Goal: Task Accomplishment & Management: Complete application form

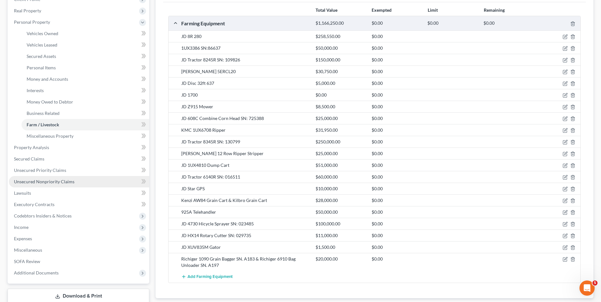
click at [38, 181] on span "Unsecured Nonpriority Claims" at bounding box center [44, 181] width 61 height 5
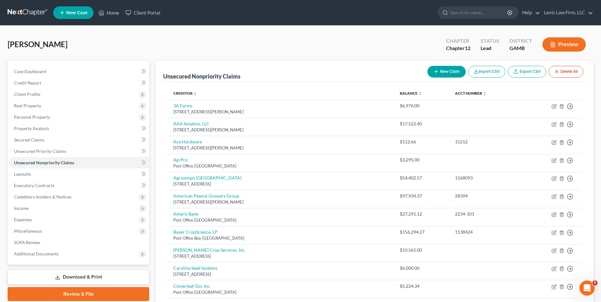
click at [436, 69] on button "New Claim" at bounding box center [447, 72] width 38 height 12
select select "0"
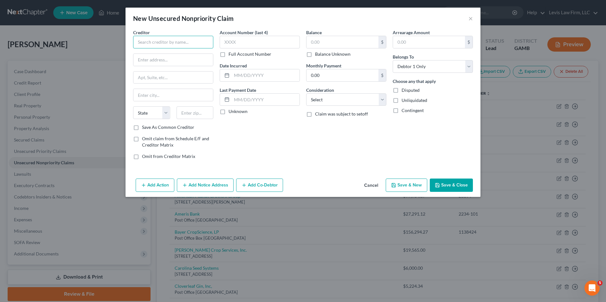
click at [145, 41] on input "text" at bounding box center [173, 42] width 80 height 13
type input "Love's Travel Center"
type input "3,293.37"
click at [451, 188] on button "Save & Close" at bounding box center [451, 185] width 43 height 13
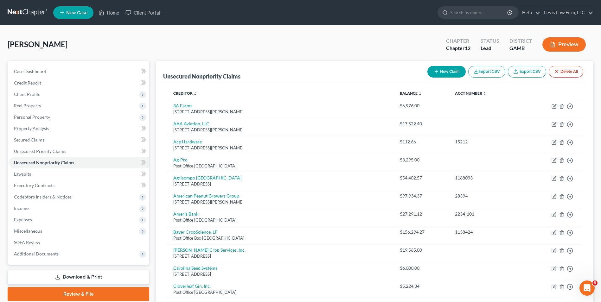
click at [446, 75] on button "New Claim" at bounding box center [447, 72] width 38 height 12
select select "0"
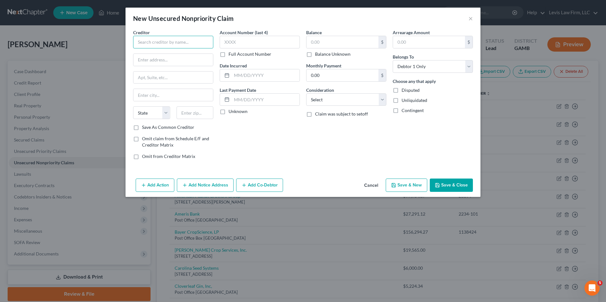
click at [138, 45] on input "text" at bounding box center [173, 42] width 80 height 13
type input "[PERSON_NAME] Environmental Services, Inc."
type input "Post Office Box 8623"
type input "/"
type input "Dothan"
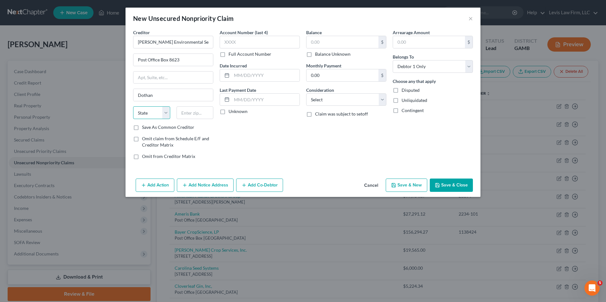
select select "0"
type input "36304"
type input "192.00"
click at [383, 101] on select "Select Cable / Satellite Services Collection Agency Credit Card Debt Debt Couns…" at bounding box center [346, 100] width 80 height 13
select select "18"
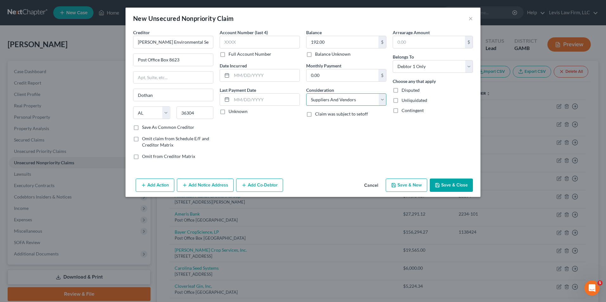
click at [306, 94] on select "Select Cable / Satellite Services Collection Agency Credit Card Debt Debt Couns…" at bounding box center [346, 100] width 80 height 13
click at [445, 185] on button "Save & Close" at bounding box center [451, 185] width 43 height 13
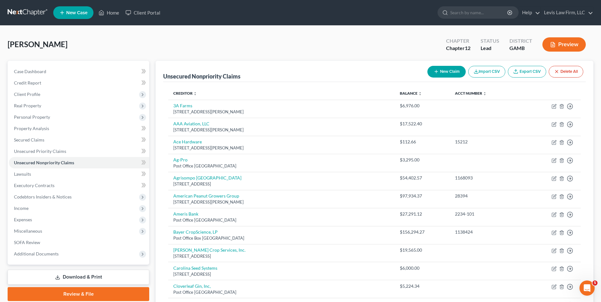
click at [450, 73] on button "New Claim" at bounding box center [447, 72] width 38 height 12
select select "0"
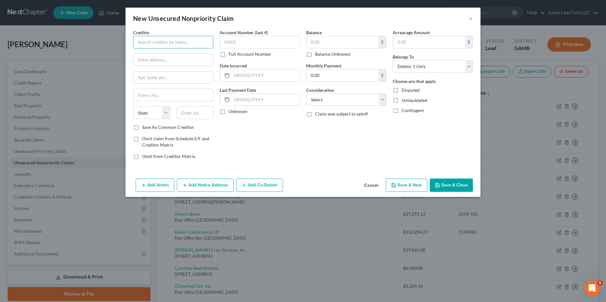
click at [140, 45] on input "text" at bounding box center [173, 42] width 80 height 13
type input "[PERSON_NAME] Auto Parts"
type input "Post Office Box 608"
type input "[PERSON_NAME]"
select select "10"
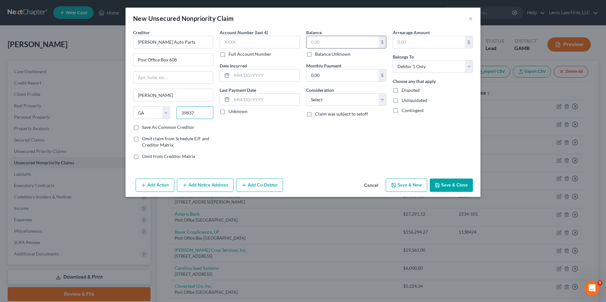
type input "39837"
click at [311, 41] on input "text" at bounding box center [343, 42] width 72 height 12
type input "548.83"
click at [382, 102] on select "Select Cable / Satellite Services Collection Agency Credit Card Debt Debt Couns…" at bounding box center [346, 100] width 80 height 13
select select "18"
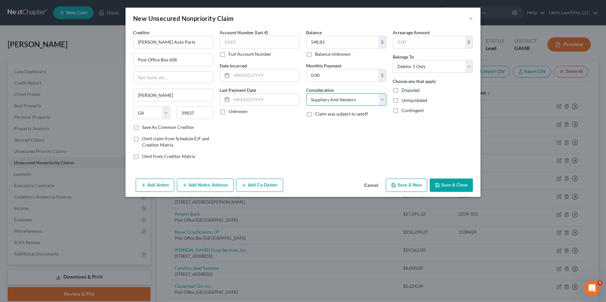
click at [306, 94] on select "Select Cable / Satellite Services Collection Agency Credit Card Debt Debt Couns…" at bounding box center [346, 100] width 80 height 13
click at [468, 186] on button "Save & Close" at bounding box center [451, 185] width 43 height 13
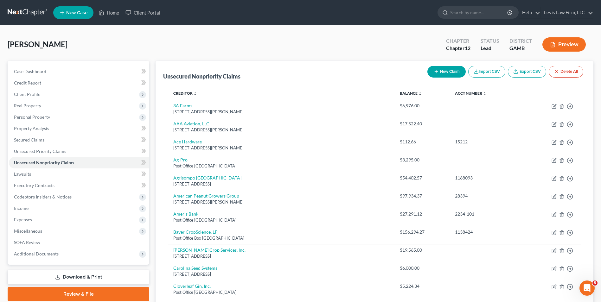
click at [443, 74] on button "New Claim" at bounding box center [447, 72] width 38 height 12
select select "0"
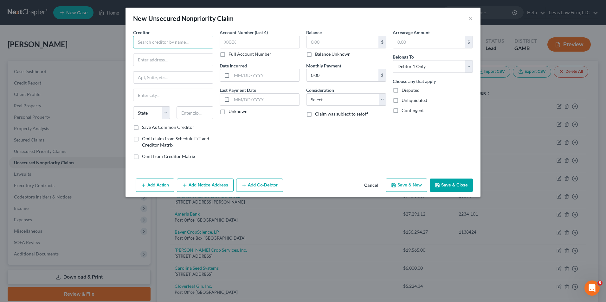
click at [150, 40] on input "text" at bounding box center [173, 42] width 80 height 13
type input "Nutrien Ag Solutions"
type input "[STREET_ADDRESS]"
type input "Loveland"
select select "5"
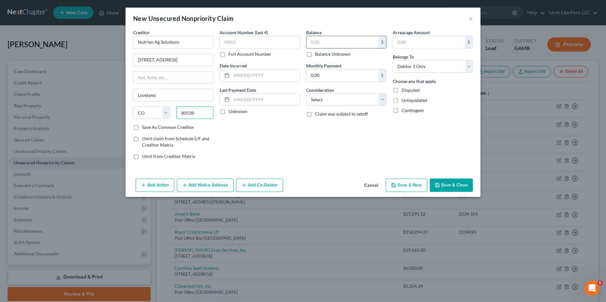
type input "80538"
click at [308, 44] on input "text" at bounding box center [343, 42] width 72 height 12
type input "850,644.61"
click at [381, 100] on select "Select Cable / Satellite Services Collection Agency Credit Card Debt Debt Couns…" at bounding box center [346, 100] width 80 height 13
select select "18"
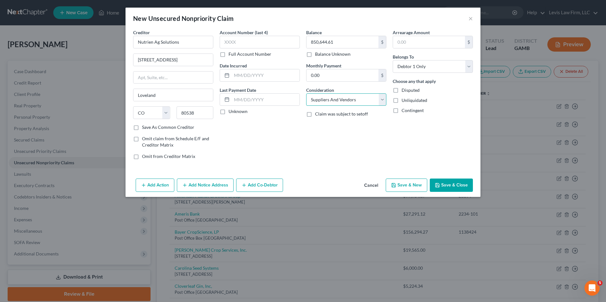
click at [306, 94] on select "Select Cable / Satellite Services Collection Agency Credit Card Debt Debt Couns…" at bounding box center [346, 100] width 80 height 13
click at [461, 186] on button "Save & Close" at bounding box center [451, 185] width 43 height 13
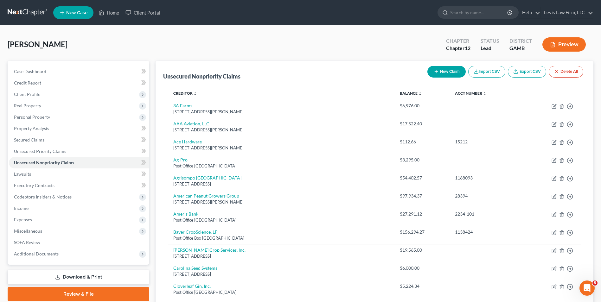
click at [443, 71] on button "New Claim" at bounding box center [447, 72] width 38 height 12
select select "0"
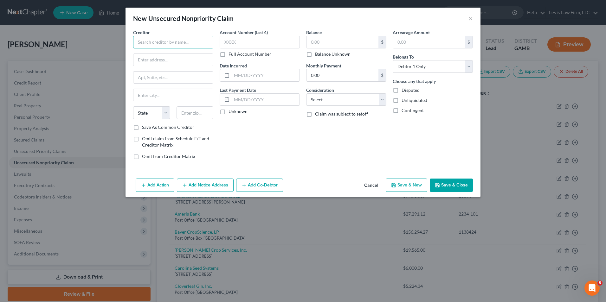
click at [136, 43] on input "text" at bounding box center [173, 42] width 80 height 13
type input "Rabo AgriFinance"
type input "Post Office Box 410650"
type input "Saint Louis"
select select "26"
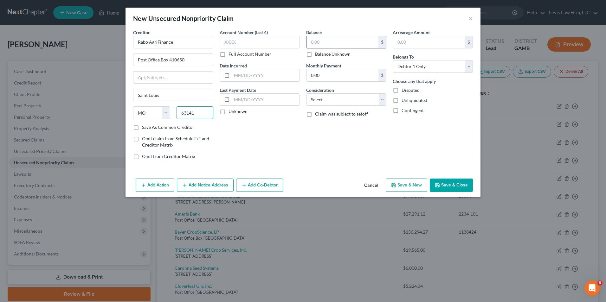
type input "63141"
click at [316, 42] on input "text" at bounding box center [343, 42] width 72 height 12
type input "28,565.36"
click at [382, 101] on select "Select Cable / Satellite Services Collection Agency Credit Card Debt Debt Couns…" at bounding box center [346, 100] width 80 height 13
select select "18"
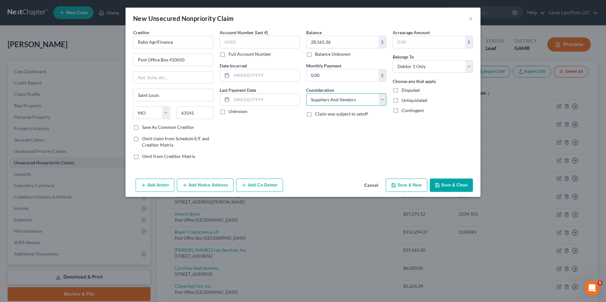
click at [306, 94] on select "Select Cable / Satellite Services Collection Agency Credit Card Debt Debt Couns…" at bounding box center [346, 100] width 80 height 13
click at [445, 183] on button "Save & Close" at bounding box center [451, 185] width 43 height 13
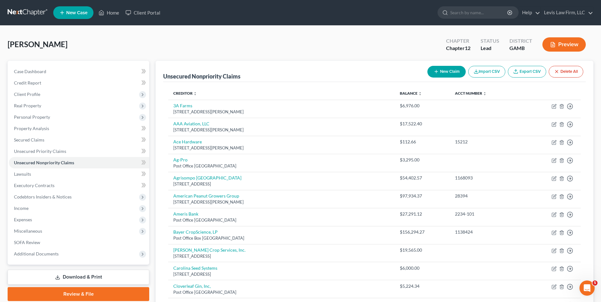
click at [448, 73] on button "New Claim" at bounding box center [447, 72] width 38 height 12
select select "0"
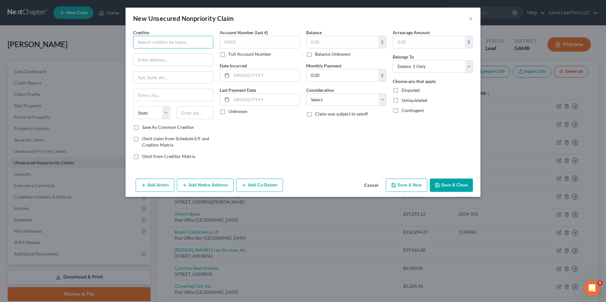
click at [162, 43] on input "text" at bounding box center [173, 42] width 80 height 13
type input "[PERSON_NAME] Oil Company"
type input "Post Office Box 1017"
type input "G"
type input "Donalsonville"
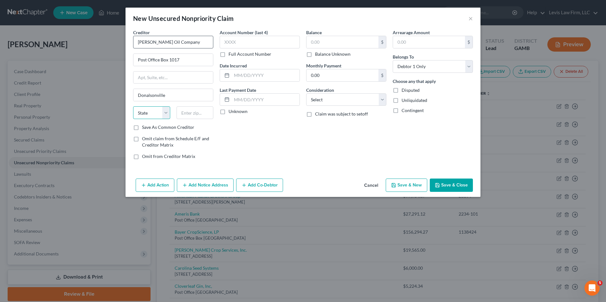
select select "10"
type input "39845"
drag, startPoint x: 316, startPoint y: 41, endPoint x: 324, endPoint y: 54, distance: 14.8
click at [316, 41] on input "text" at bounding box center [343, 42] width 72 height 12
type input "28,693.10"
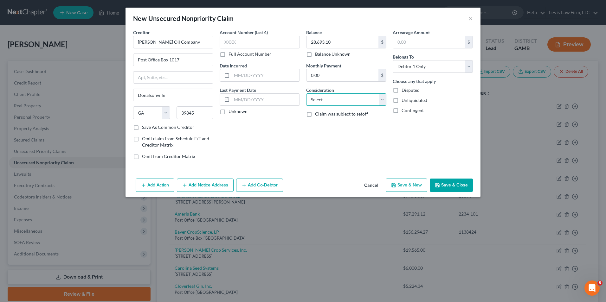
drag, startPoint x: 384, startPoint y: 100, endPoint x: 384, endPoint y: 106, distance: 6.0
click at [384, 100] on select "Select Cable / Satellite Services Collection Agency Credit Card Debt Debt Couns…" at bounding box center [346, 100] width 80 height 13
select select "18"
click at [306, 94] on select "Select Cable / Satellite Services Collection Agency Credit Card Debt Debt Couns…" at bounding box center [346, 100] width 80 height 13
click at [445, 183] on button "Save & Close" at bounding box center [451, 185] width 43 height 13
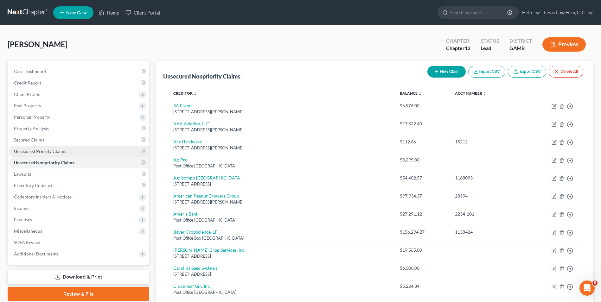
click at [40, 152] on span "Unsecured Priority Claims" at bounding box center [40, 151] width 52 height 5
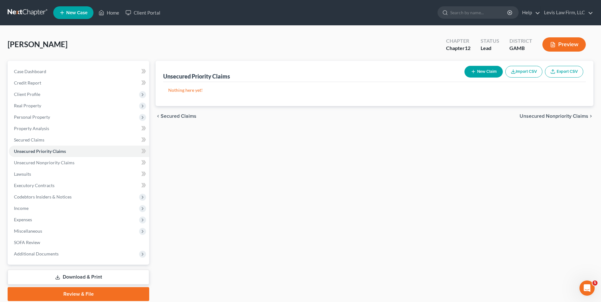
click at [489, 72] on button "New Claim" at bounding box center [484, 72] width 38 height 12
select select "0"
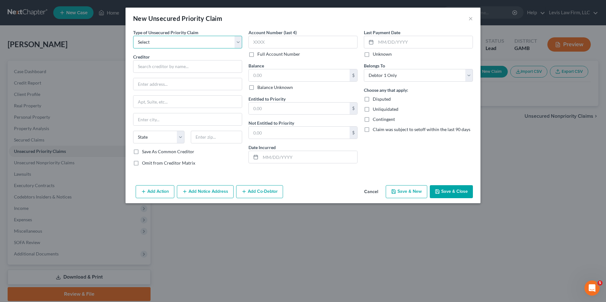
click at [239, 45] on select "Select Taxes & Other Government Units Domestic Support Obligations Extensions o…" at bounding box center [187, 42] width 109 height 13
select select "0"
click at [133, 36] on select "Select Taxes & Other Government Units Domestic Support Obligations Extensions o…" at bounding box center [187, 42] width 109 height 13
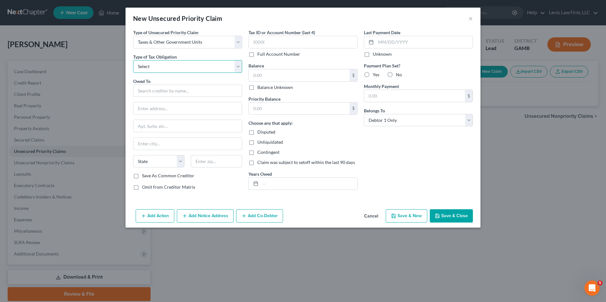
click at [240, 67] on select "Select Federal City State Franchise Tax Board Other" at bounding box center [187, 66] width 109 height 13
select select "4"
click at [133, 60] on select "Select Federal City State Franchise Tax Board Other" at bounding box center [187, 66] width 109 height 13
click at [143, 91] on input "text" at bounding box center [187, 91] width 109 height 13
type input "Seminole County Tax Commissioner"
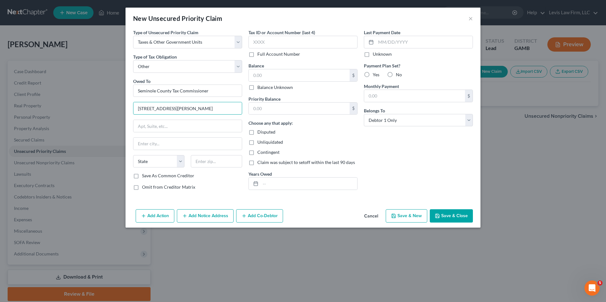
type input "[STREET_ADDRESS][PERSON_NAME]"
type input "Donalsonville"
select select "10"
type input "39845"
click at [247, 76] on div "Tax ID or Account Number (last 4) Full Account Number Balance $ Balance Unknown…" at bounding box center [302, 112] width 115 height 166
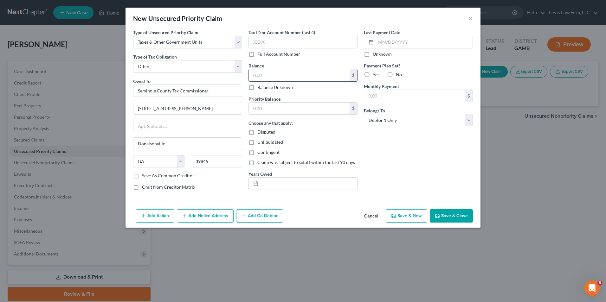
click at [259, 75] on input "text" at bounding box center [299, 75] width 101 height 12
type input "120.00"
click at [453, 217] on button "Save & Close" at bounding box center [451, 216] width 43 height 13
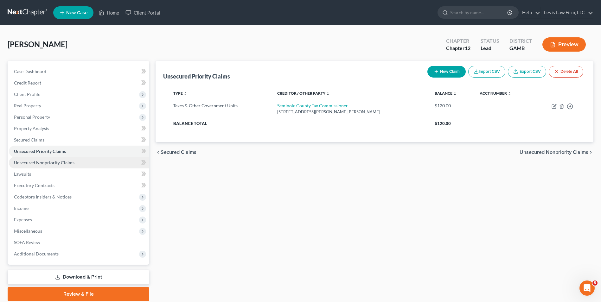
click at [51, 164] on span "Unsecured Nonpriority Claims" at bounding box center [44, 162] width 61 height 5
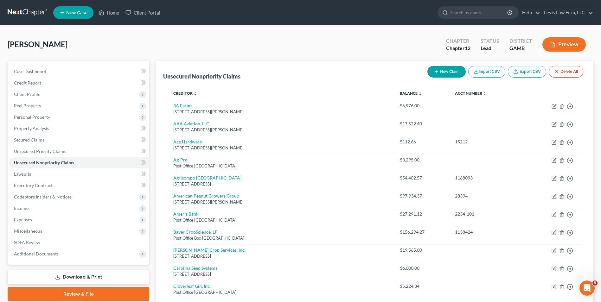
click at [447, 69] on button "New Claim" at bounding box center [447, 72] width 38 height 12
select select "0"
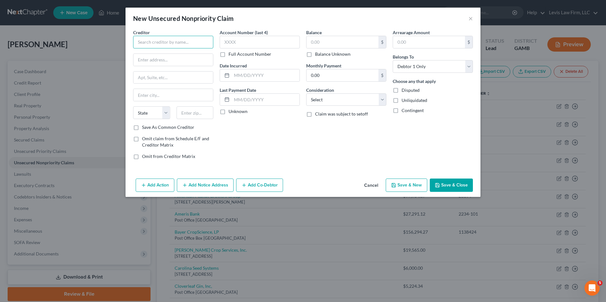
click at [139, 43] on input "text" at bounding box center [173, 42] width 80 height 13
type input "Seminole Hydraulics"
type input "[STREET_ADDRESS]"
type input "D"
type input "Donalsonville"
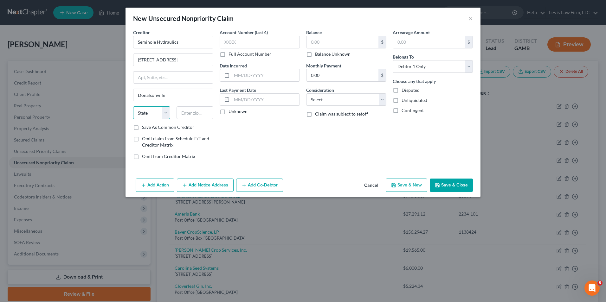
select select "10"
type input "39845"
click at [309, 44] on input "text" at bounding box center [343, 42] width 72 height 12
type input "18.38"
click at [382, 100] on select "Select Cable / Satellite Services Collection Agency Credit Card Debt Debt Couns…" at bounding box center [346, 100] width 80 height 13
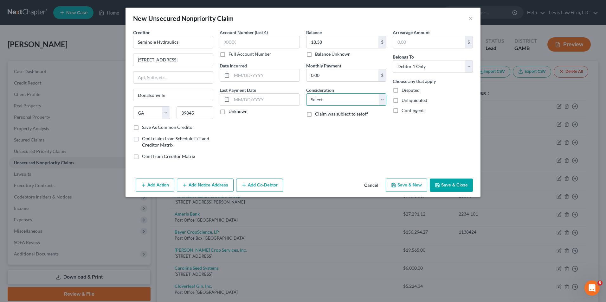
select select "18"
click at [306, 94] on select "Select Cable / Satellite Services Collection Agency Credit Card Debt Debt Couns…" at bounding box center [346, 100] width 80 height 13
click at [459, 186] on button "Save & Close" at bounding box center [451, 185] width 43 height 13
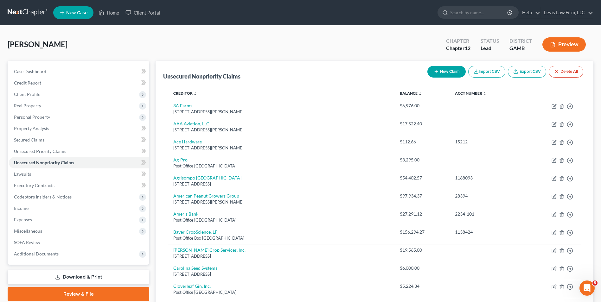
click at [440, 69] on button "New Claim" at bounding box center [447, 72] width 38 height 12
select select "0"
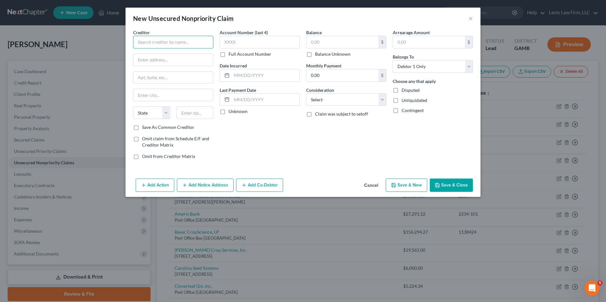
drag, startPoint x: 139, startPoint y: 45, endPoint x: 185, endPoint y: 39, distance: 47.3
click at [142, 44] on input "text" at bounding box center [173, 42] width 80 height 13
type input "SunSouth"
type input "[STREET_ADDRESS]"
type input "Dothan"
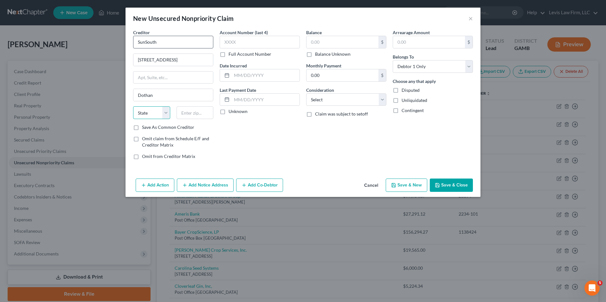
select select "0"
type input "36905"
click at [229, 54] on label "Full Account Number" at bounding box center [250, 54] width 43 height 6
click at [231, 54] on input "Full Account Number" at bounding box center [233, 53] width 4 height 4
click at [226, 43] on input "text" at bounding box center [260, 42] width 80 height 13
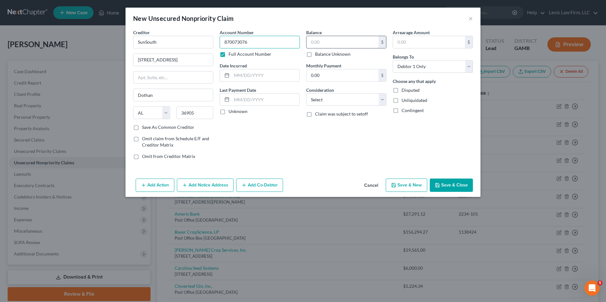
type input "870073076"
click at [310, 41] on input "text" at bounding box center [343, 42] width 72 height 12
type input "15,373.47"
drag, startPoint x: 382, startPoint y: 99, endPoint x: 384, endPoint y: 103, distance: 4.0
click at [382, 99] on select "Select Cable / Satellite Services Collection Agency Credit Card Debt Debt Couns…" at bounding box center [346, 100] width 80 height 13
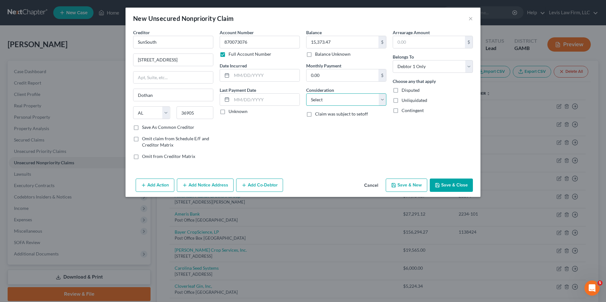
select select "18"
click at [306, 94] on select "Select Cable / Satellite Services Collection Agency Credit Card Debt Debt Couns…" at bounding box center [346, 100] width 80 height 13
click at [457, 182] on button "Save & Close" at bounding box center [451, 185] width 43 height 13
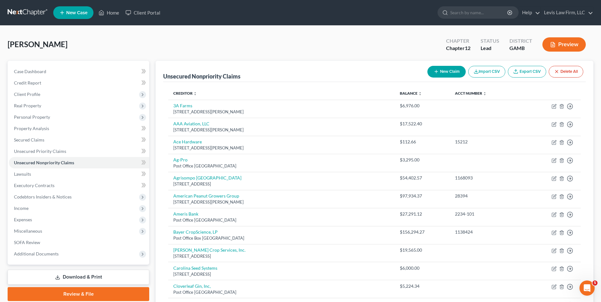
click at [455, 75] on button "New Claim" at bounding box center [447, 72] width 38 height 12
select select "0"
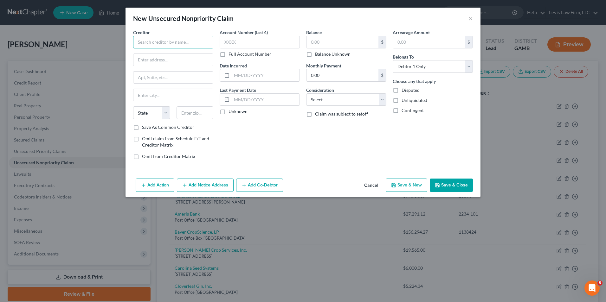
click at [141, 45] on input "text" at bounding box center [173, 42] width 80 height 13
type input "Three Notch EMC"
type input "[STREET_ADDRESS]"
type input "Donalsonville"
select select "10"
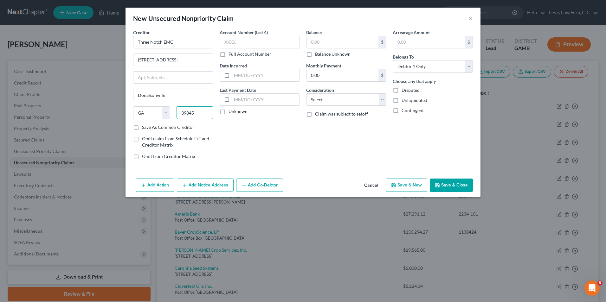
type input "39845"
click at [229, 55] on label "Full Account Number" at bounding box center [250, 54] width 43 height 6
click at [231, 55] on input "Full Account Number" at bounding box center [233, 53] width 4 height 4
click at [226, 43] on input "text" at bounding box center [260, 42] width 80 height 13
type input "631014000"
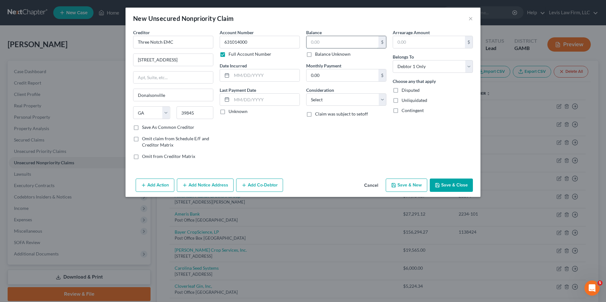
click at [310, 44] on input "text" at bounding box center [343, 42] width 72 height 12
type input "1,758.68"
click at [385, 100] on select "Select Cable / Satellite Services Collection Agency Credit Card Debt Debt Couns…" at bounding box center [346, 100] width 80 height 13
select select "9"
click at [306, 94] on select "Select Cable / Satellite Services Collection Agency Credit Card Debt Debt Couns…" at bounding box center [346, 100] width 80 height 13
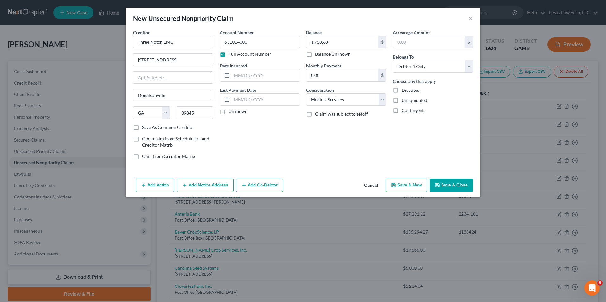
click at [445, 186] on button "Save & Close" at bounding box center [451, 185] width 43 height 13
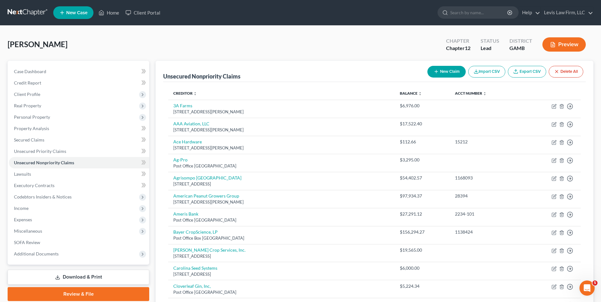
click at [434, 69] on icon "button" at bounding box center [436, 71] width 5 height 5
select select "0"
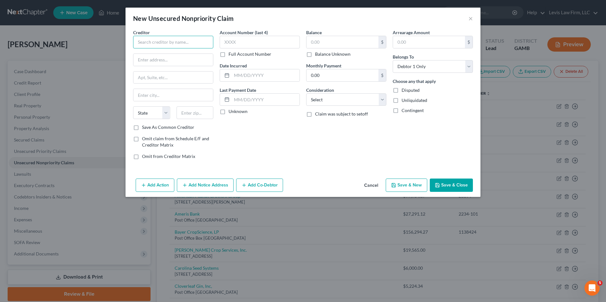
click at [143, 44] on input "text" at bounding box center [173, 42] width 80 height 13
type input "Travelers"
type input "[STREET_ADDRESS][PERSON_NAME]"
type input "[GEOGRAPHIC_DATA]"
select select "42"
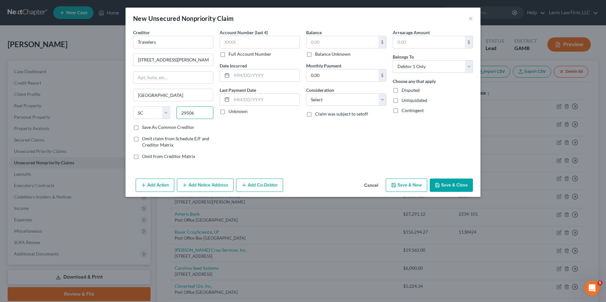
type input "29506"
click at [229, 54] on label "Full Account Number" at bounding box center [250, 54] width 43 height 6
click at [231, 54] on input "Full Account Number" at bounding box center [233, 53] width 4 height 4
click at [228, 41] on input "text" at bounding box center [260, 42] width 80 height 13
type input "1640H6255"
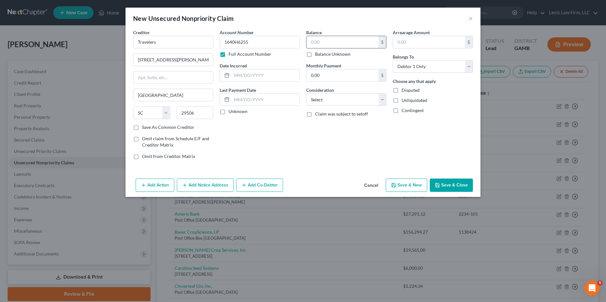
click at [322, 43] on input "text" at bounding box center [343, 42] width 72 height 12
type input "6,481.80"
click at [382, 99] on select "Select Cable / Satellite Services Collection Agency Credit Card Debt Debt Couns…" at bounding box center [346, 100] width 80 height 13
select select "18"
click at [306, 94] on select "Select Cable / Satellite Services Collection Agency Credit Card Debt Debt Couns…" at bounding box center [346, 100] width 80 height 13
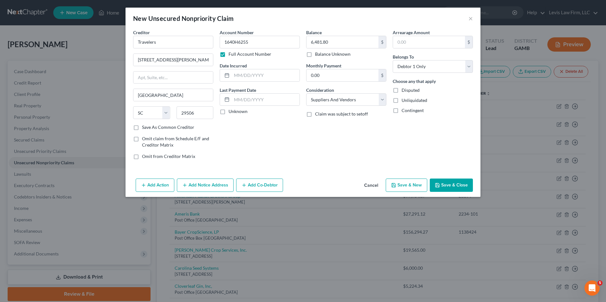
click at [466, 184] on button "Save & Close" at bounding box center [451, 185] width 43 height 13
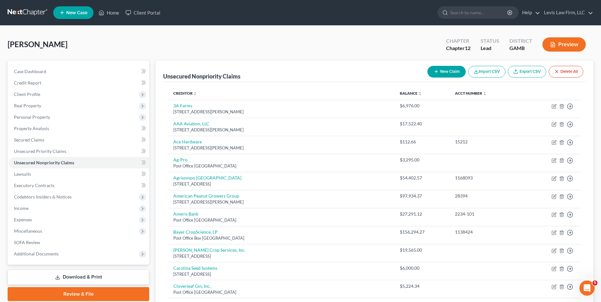
click at [453, 71] on button "New Claim" at bounding box center [447, 72] width 38 height 12
select select "0"
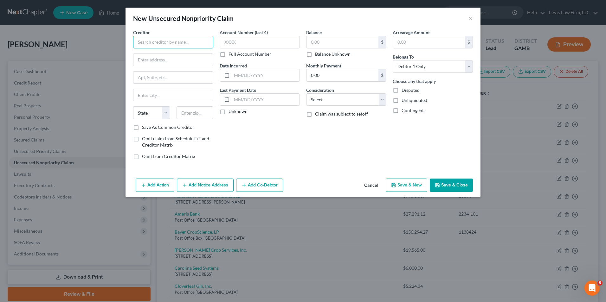
click at [144, 41] on input "text" at bounding box center [173, 42] width 80 height 13
type input "Triangle Chemical Company"
type input "Post Office Box 745783"
type input "[GEOGRAPHIC_DATA]"
select select "10"
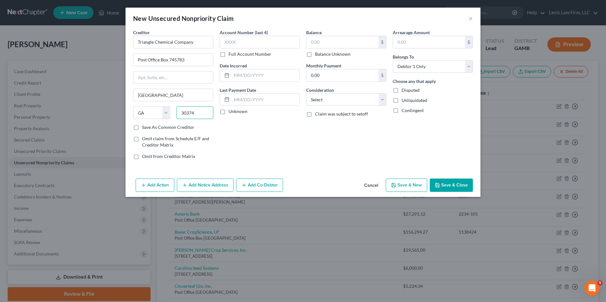
type input "30374"
click at [229, 53] on label "Full Account Number" at bounding box center [250, 54] width 43 height 6
click at [231, 53] on input "Full Account Number" at bounding box center [233, 53] width 4 height 4
click at [228, 42] on input "text" at bounding box center [260, 42] width 80 height 13
type input "2854-000"
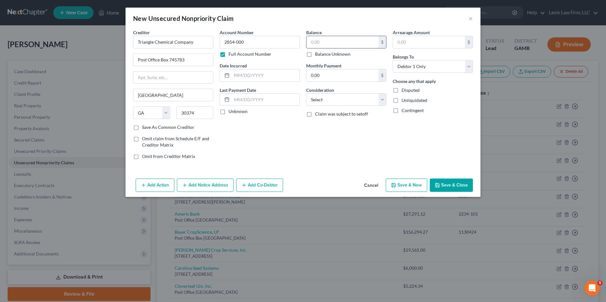
click at [311, 42] on input "text" at bounding box center [343, 42] width 72 height 12
type input "29,992.43"
click at [382, 103] on select "Select Cable / Satellite Services Collection Agency Credit Card Debt Debt Couns…" at bounding box center [346, 100] width 80 height 13
select select "18"
click at [306, 94] on select "Select Cable / Satellite Services Collection Agency Credit Card Debt Debt Couns…" at bounding box center [346, 100] width 80 height 13
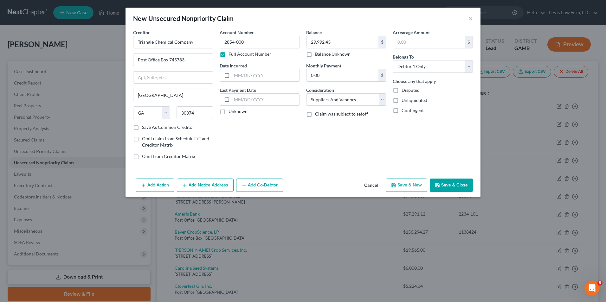
click at [439, 187] on icon "button" at bounding box center [438, 186] width 4 height 4
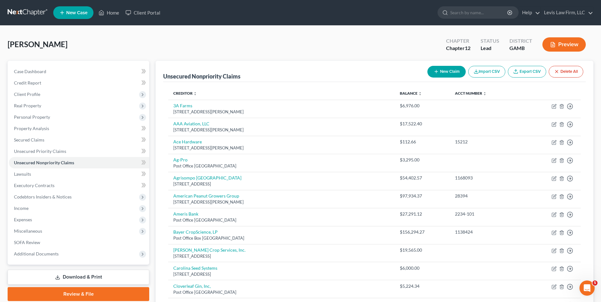
click at [435, 73] on icon "button" at bounding box center [436, 71] width 5 height 5
select select "0"
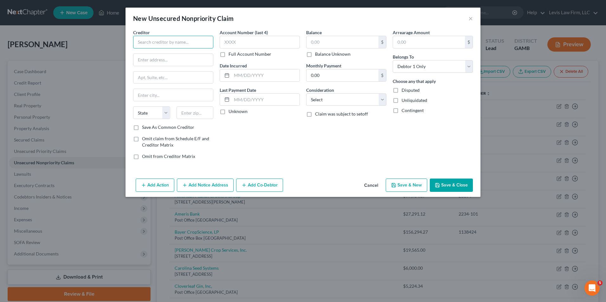
click at [149, 39] on input "text" at bounding box center [173, 42] width 80 height 13
type input "Waters Agricultural Laboratories, Inc."
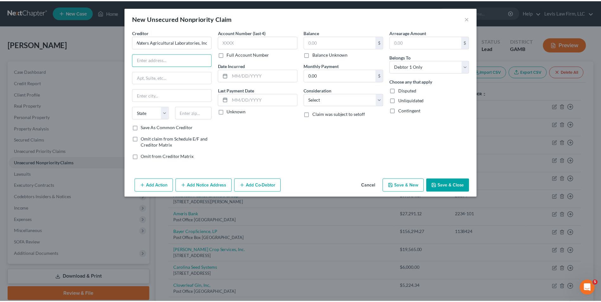
scroll to position [0, 0]
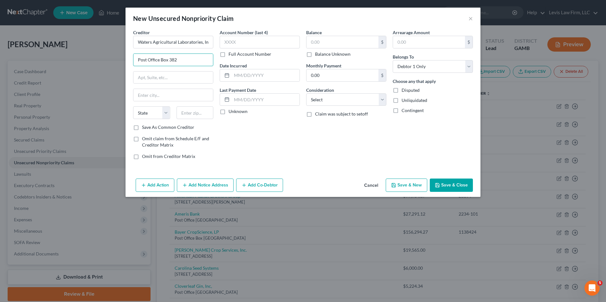
type input "Post Office Box 382"
type input "[PERSON_NAME]"
select select "10"
type input "31730"
click at [229, 54] on label "Full Account Number" at bounding box center [250, 54] width 43 height 6
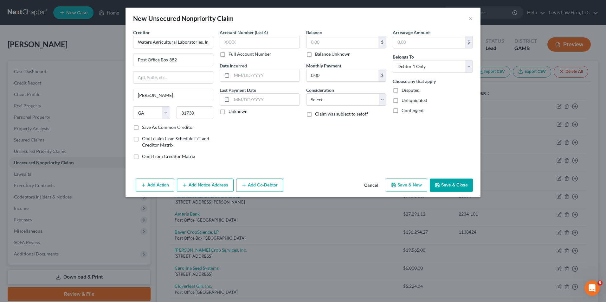
click at [231, 54] on input "Full Account Number" at bounding box center [233, 53] width 4 height 4
click at [225, 44] on input "text" at bounding box center [260, 42] width 80 height 13
type input "88110"
click at [310, 43] on input "text" at bounding box center [343, 42] width 72 height 12
type input "86.78"
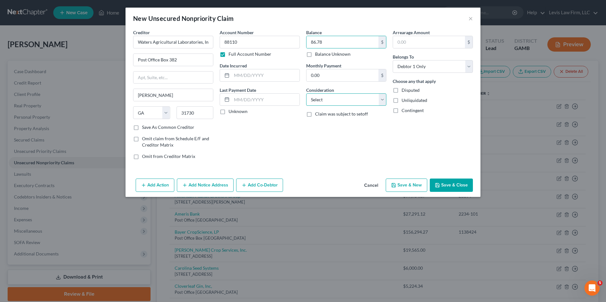
click at [384, 101] on select "Select Cable / Satellite Services Collection Agency Credit Card Debt Debt Couns…" at bounding box center [346, 100] width 80 height 13
select select "18"
click at [306, 94] on select "Select Cable / Satellite Services Collection Agency Credit Card Debt Debt Couns…" at bounding box center [346, 100] width 80 height 13
click at [447, 183] on button "Save & Close" at bounding box center [451, 185] width 43 height 13
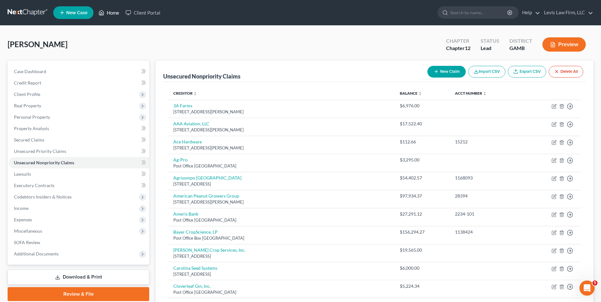
click at [109, 12] on link "Home" at bounding box center [108, 12] width 27 height 11
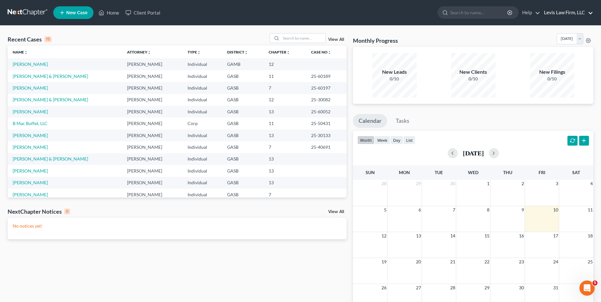
click at [568, 12] on link "Levis Law Firm, LLC" at bounding box center [567, 12] width 52 height 11
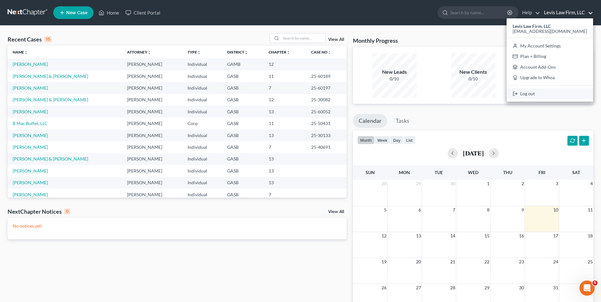
click at [535, 95] on link "Log out" at bounding box center [550, 93] width 87 height 11
